Goal: Transaction & Acquisition: Subscribe to service/newsletter

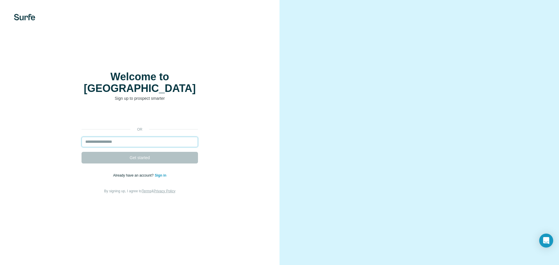
click at [135, 137] on input "email" at bounding box center [140, 142] width 116 height 10
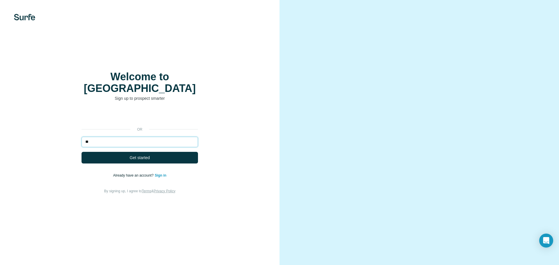
type input "*"
type input "**********"
click at [128, 152] on button "Get started" at bounding box center [140, 158] width 116 height 12
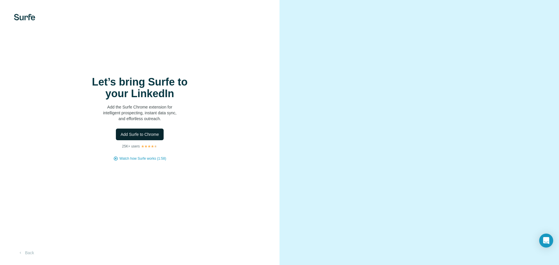
click at [140, 136] on span "Add Surfe to Chrome" at bounding box center [140, 135] width 38 height 6
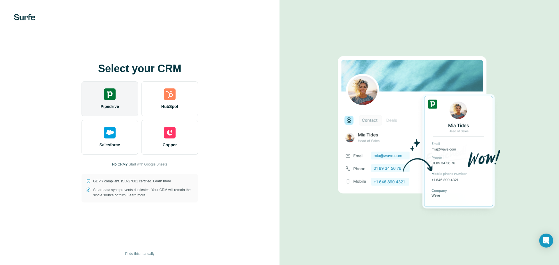
click at [112, 93] on img at bounding box center [110, 95] width 12 height 12
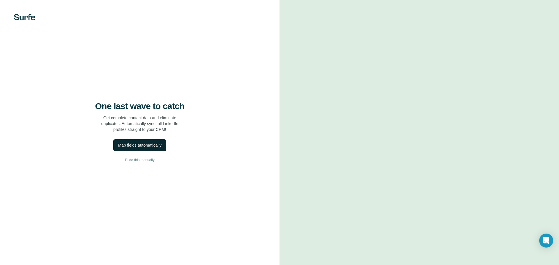
click at [147, 147] on div "Map fields automatically" at bounding box center [139, 145] width 43 height 6
